Goal: Task Accomplishment & Management: Manage account settings

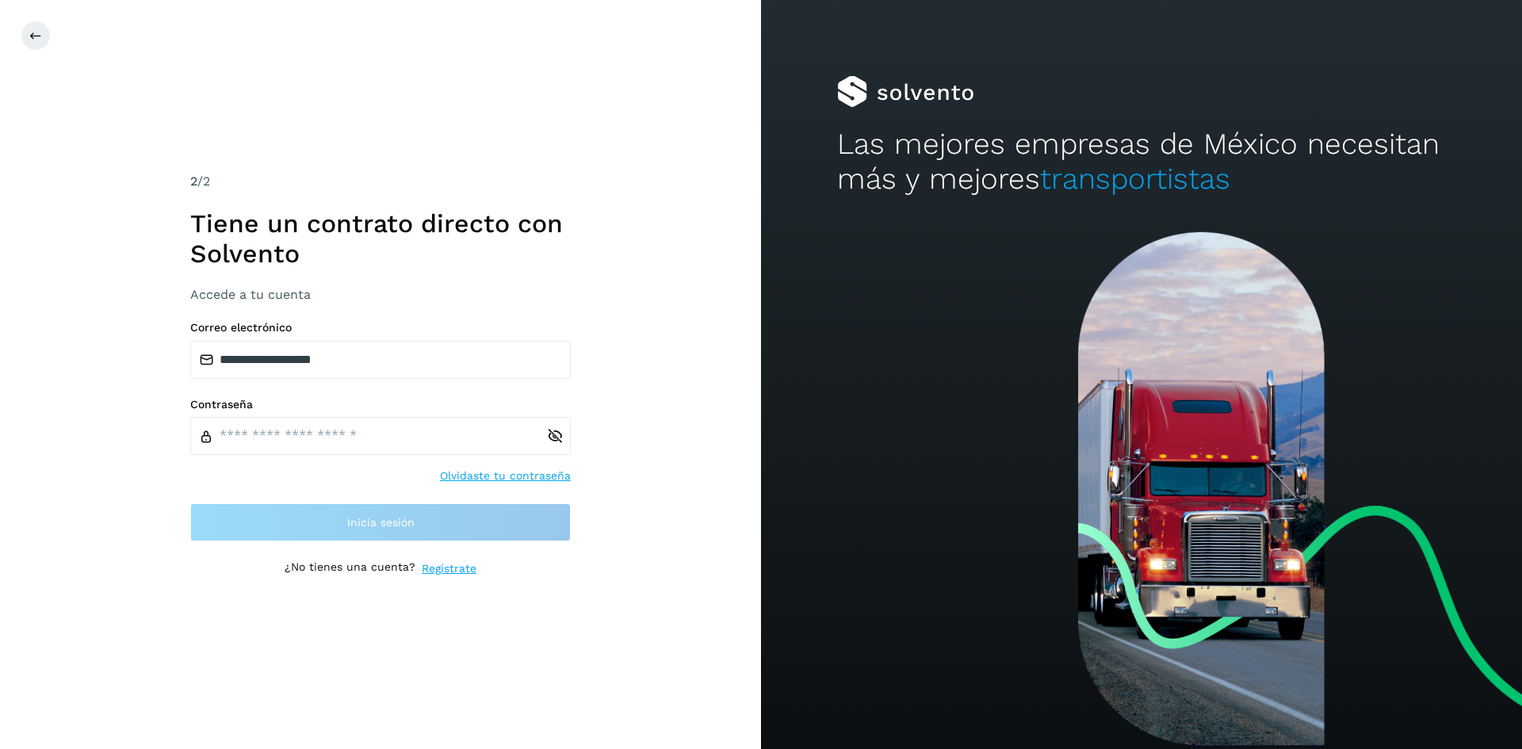
click at [296, 439] on input "text" at bounding box center [368, 436] width 357 height 38
click at [304, 439] on input "text" at bounding box center [368, 436] width 357 height 38
click at [358, 439] on input "text" at bounding box center [368, 436] width 357 height 38
click at [374, 457] on div "Contraseña Olvidaste tu contraseña" at bounding box center [380, 441] width 381 height 87
click at [382, 435] on input "text" at bounding box center [368, 436] width 357 height 38
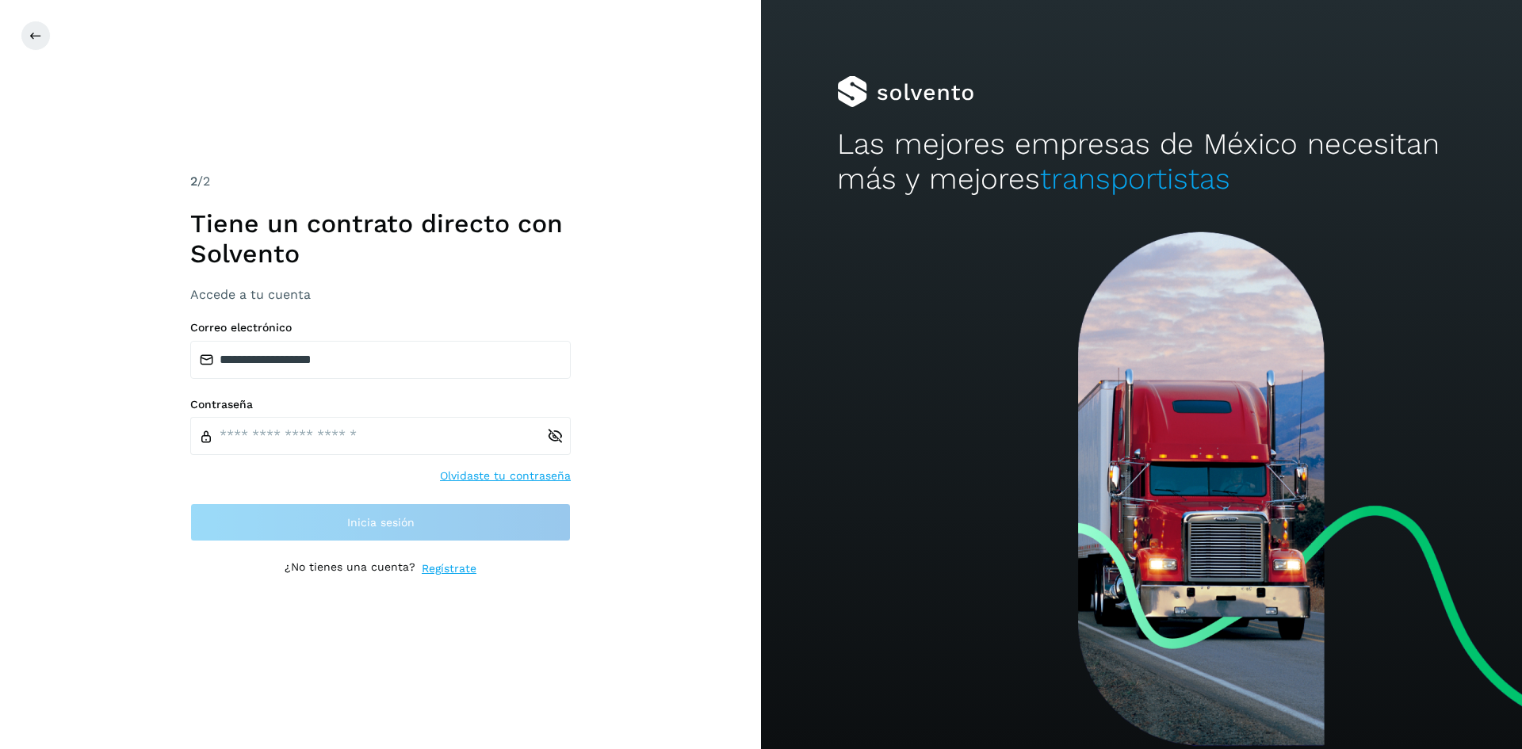
click at [515, 474] on div "Contraseña Olvidaste tu contraseña" at bounding box center [380, 441] width 381 height 87
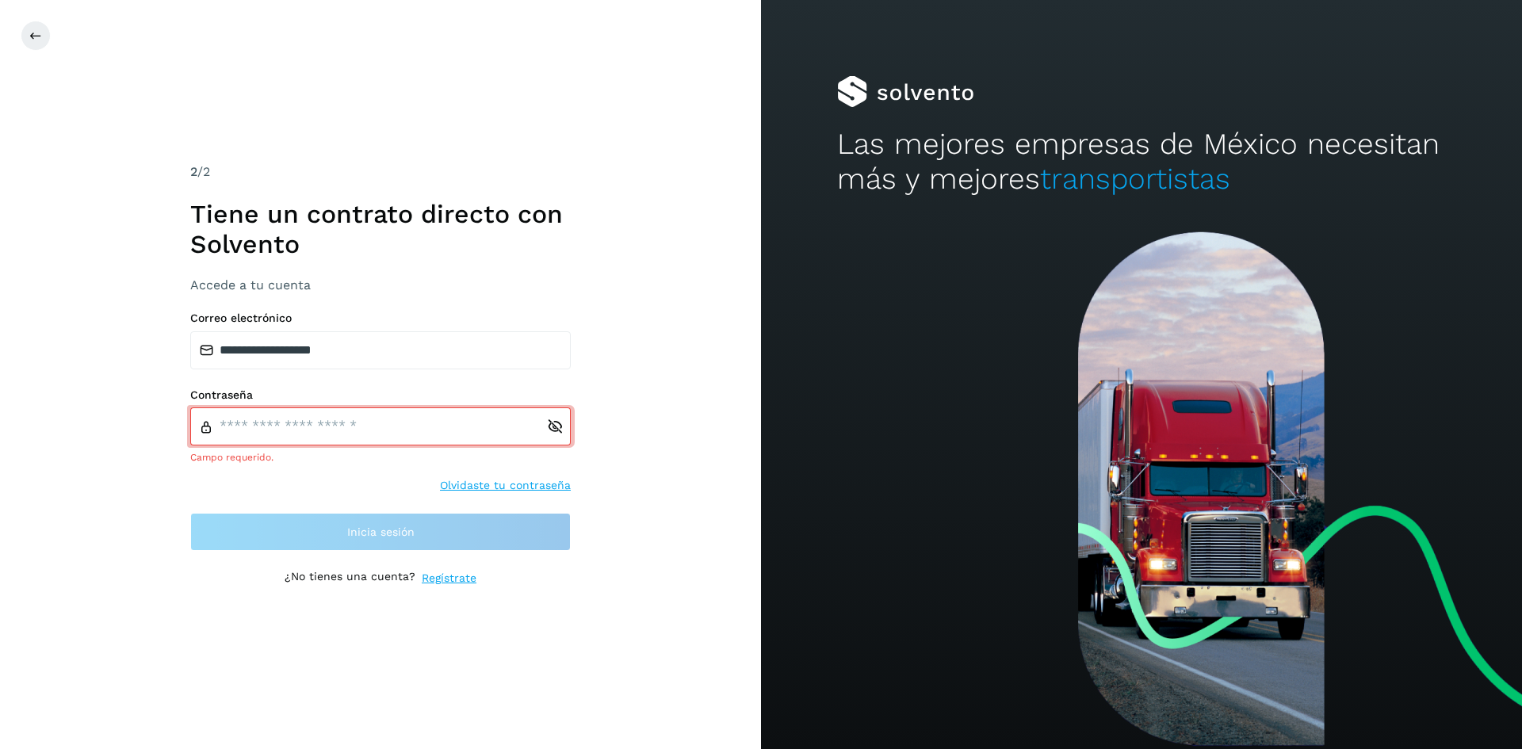
click at [490, 487] on link "Olvidaste tu contraseña" at bounding box center [505, 485] width 131 height 17
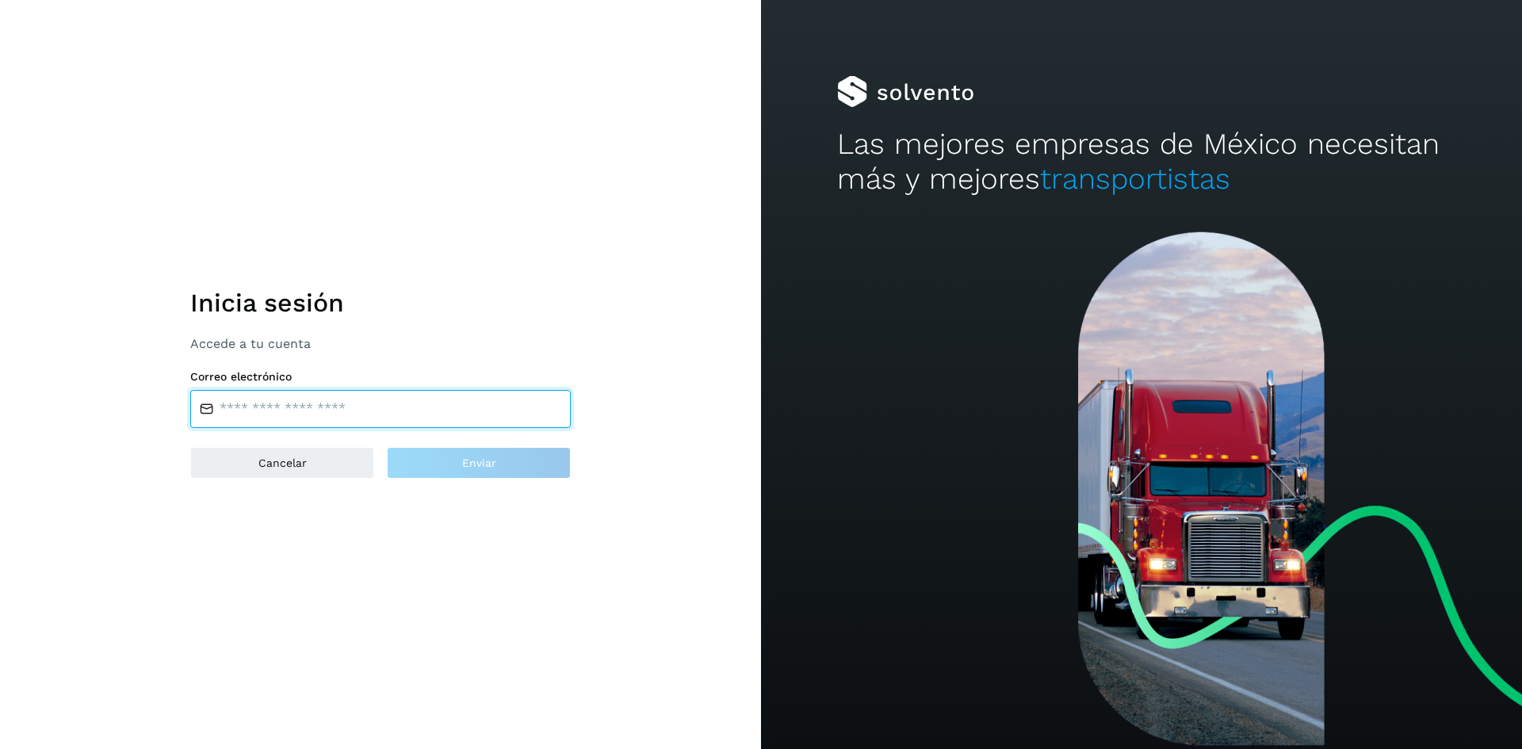
click at [434, 410] on input "email" at bounding box center [380, 409] width 381 height 38
type input "**********"
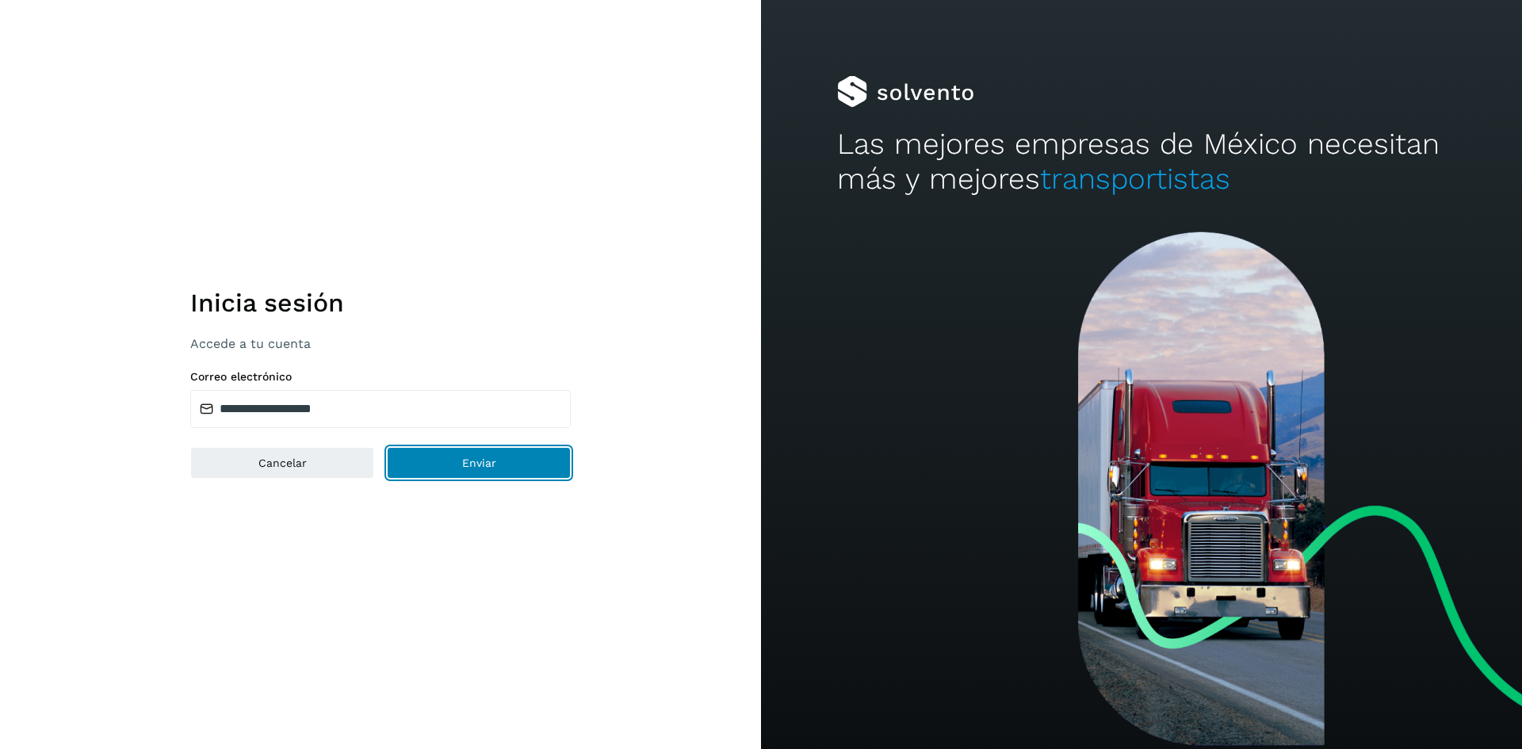
click at [469, 459] on span "Enviar" at bounding box center [479, 462] width 34 height 11
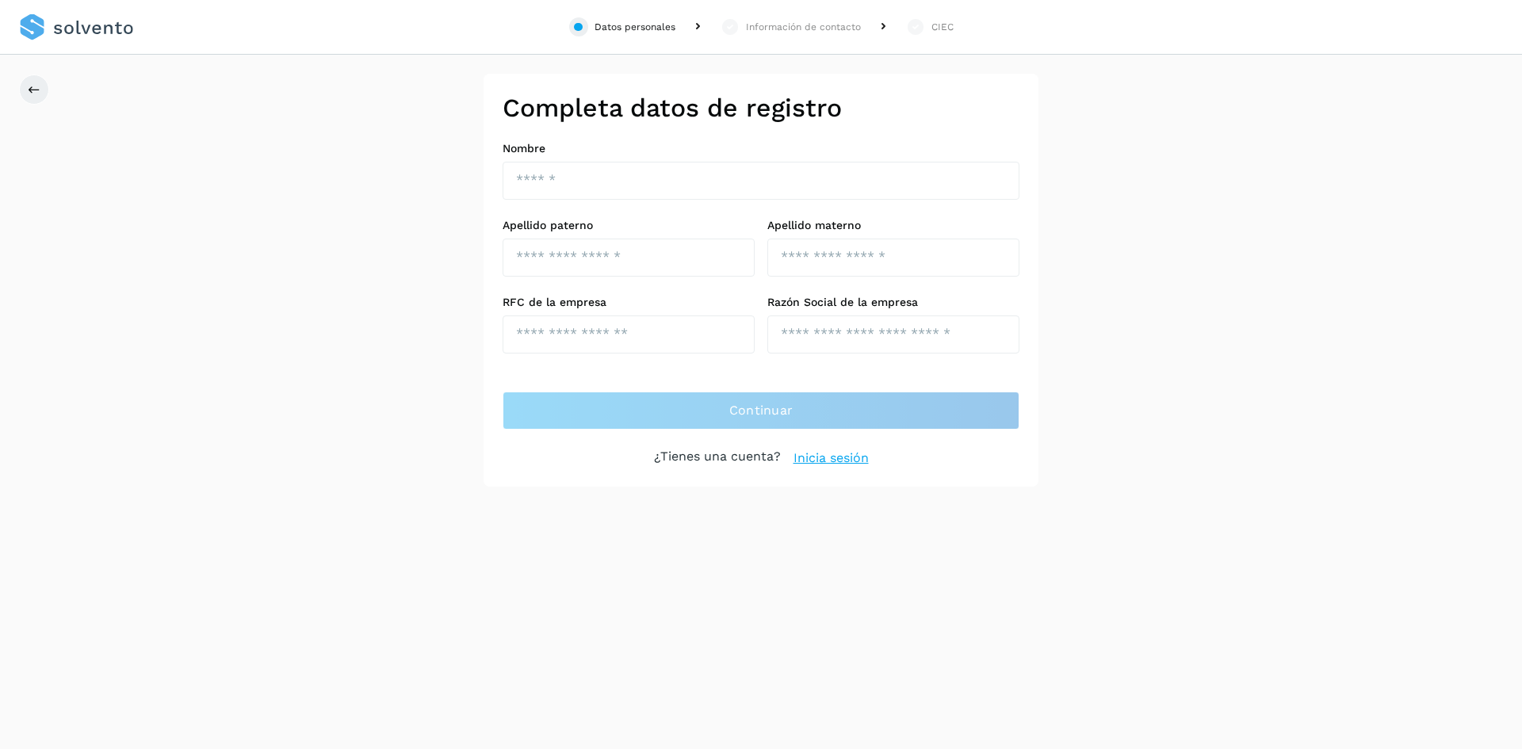
click at [832, 455] on link "Inicia sesión" at bounding box center [831, 458] width 75 height 19
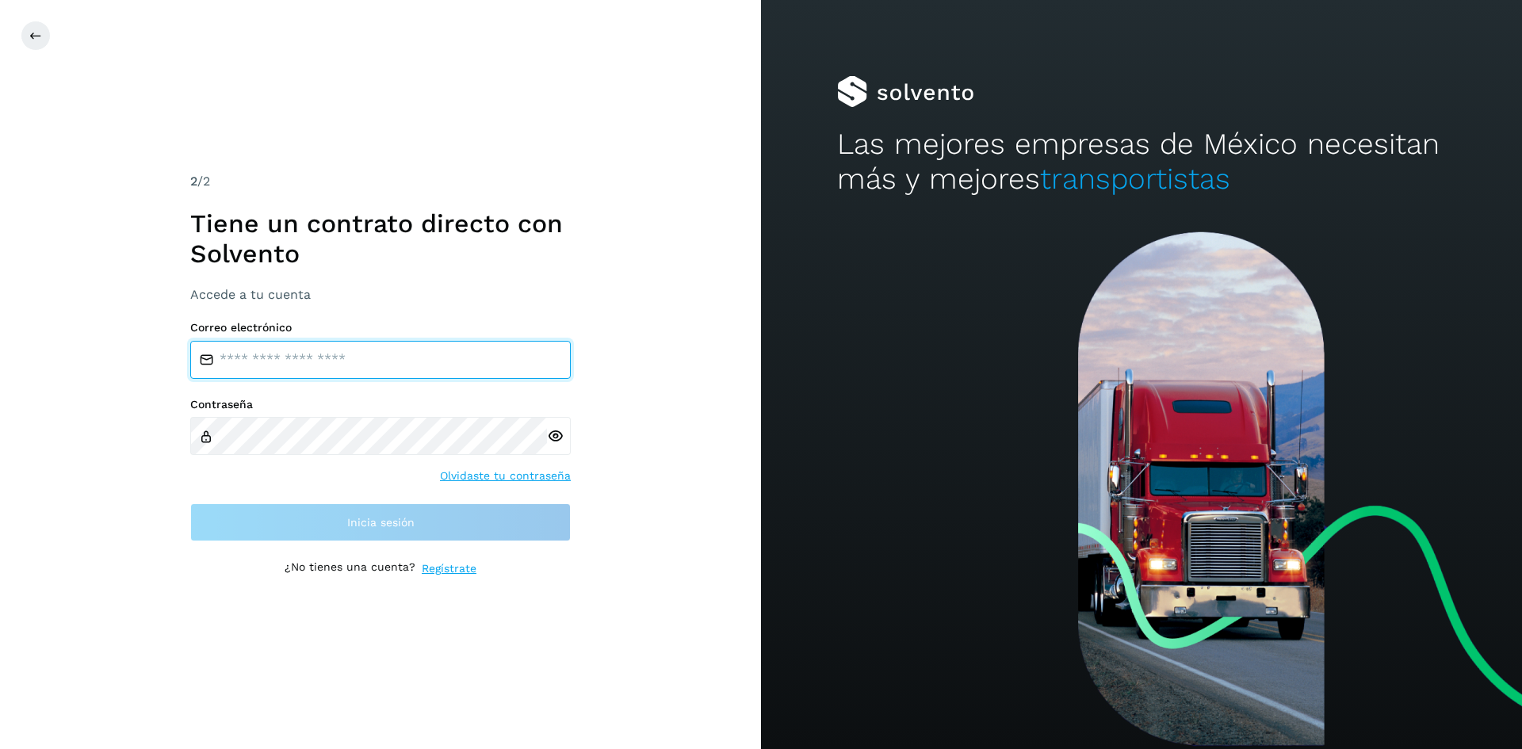
click at [362, 350] on input "email" at bounding box center [380, 360] width 381 height 38
type input "**********"
